Goal: Entertainment & Leisure: Consume media (video, audio)

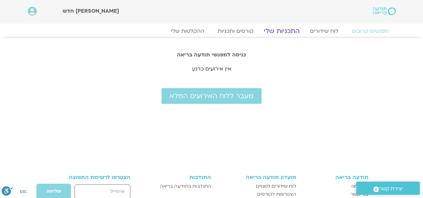
click at [286, 31] on link "התכניות שלי" at bounding box center [282, 31] width 52 height 8
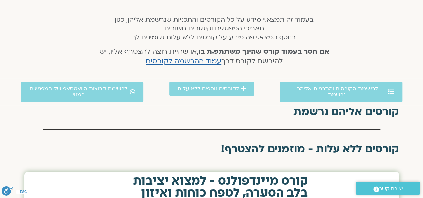
scroll to position [134, 0]
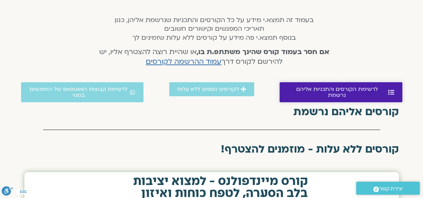
click at [355, 88] on span "לרשימת הקורסים והתכניות אליהם נרשמת" at bounding box center [337, 92] width 99 height 12
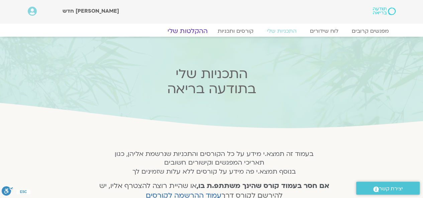
click at [187, 30] on link "ההקלטות שלי" at bounding box center [188, 31] width 56 height 8
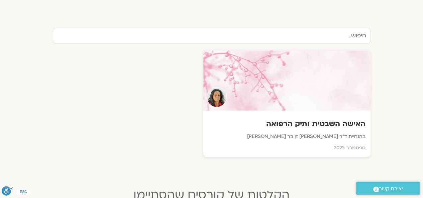
scroll to position [214, 0]
click at [335, 121] on h3 "האישה השבטית ותיק הרפואה" at bounding box center [286, 124] width 159 height 10
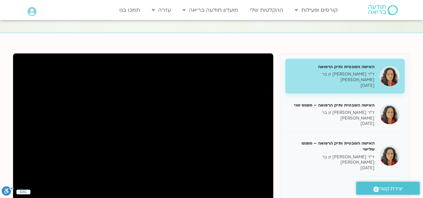
scroll to position [67, 0]
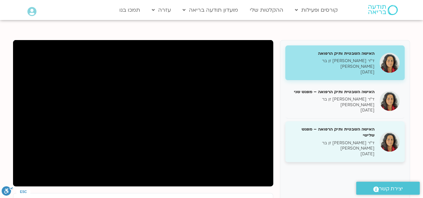
click at [364, 121] on div "האישה השבטית ותיק הרפואה – מפגש שלישי ד״ר צילה זן בר צור 21/09/2025" at bounding box center [344, 141] width 119 height 41
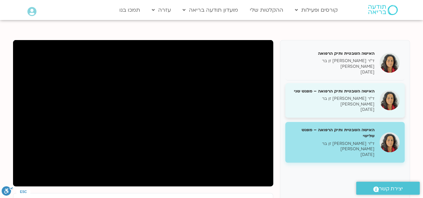
click at [339, 96] on p "ד״ר צילה זן בר צור" at bounding box center [332, 101] width 84 height 11
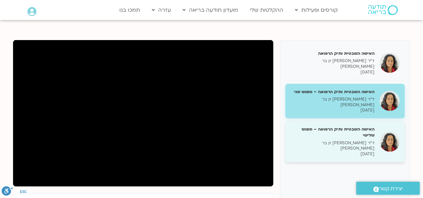
click at [327, 127] on div "האישה השבטית ותיק הרפואה – מפגש שלישי ד״ר צילה זן בר צור 21/09/2025" at bounding box center [332, 142] width 84 height 31
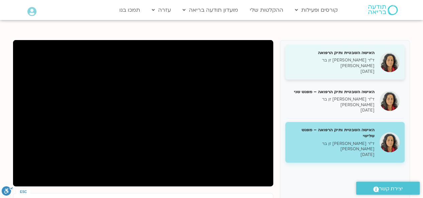
click at [343, 60] on p "ד״ר צילה זן בר צור" at bounding box center [332, 63] width 84 height 11
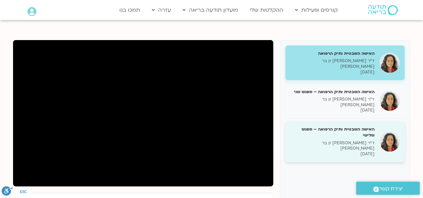
click at [338, 127] on div "האישה השבטית ותיק הרפואה – מפגש שלישי ד״ר צילה זן בר צור 21/09/2025" at bounding box center [332, 142] width 84 height 31
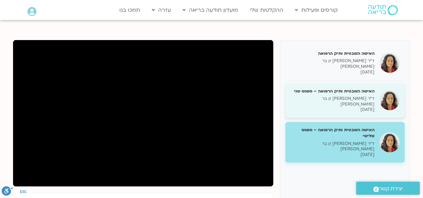
click at [341, 96] on p "ד״ר צילה זן בר צור" at bounding box center [332, 101] width 84 height 11
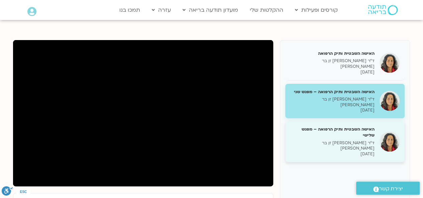
click at [303, 127] on h5 "האישה השבטית ותיק הרפואה – מפגש שלישי" at bounding box center [332, 133] width 84 height 12
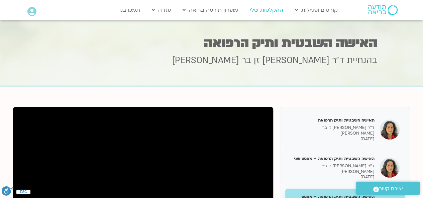
click at [266, 9] on link "ההקלטות שלי" at bounding box center [267, 10] width 40 height 13
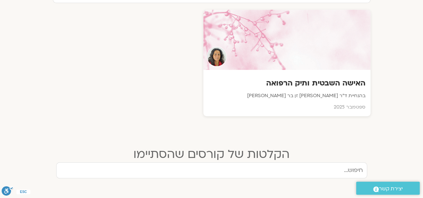
scroll to position [241, 0]
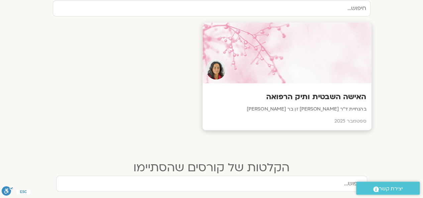
click at [307, 71] on div at bounding box center [286, 53] width 169 height 61
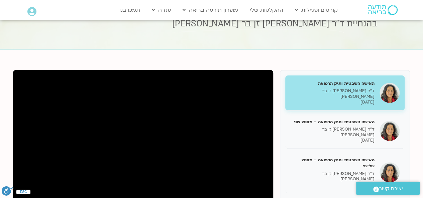
scroll to position [54, 0]
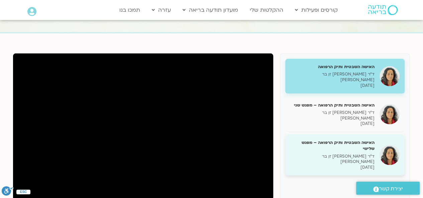
click at [340, 140] on h5 "האישה השבטית ותיק הרפואה – מפגש שלישי" at bounding box center [332, 146] width 84 height 12
